Goal: Information Seeking & Learning: Learn about a topic

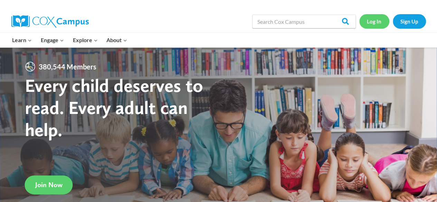
click at [376, 21] on link "Log In" at bounding box center [375, 21] width 30 height 14
